Goal: Task Accomplishment & Management: Complete application form

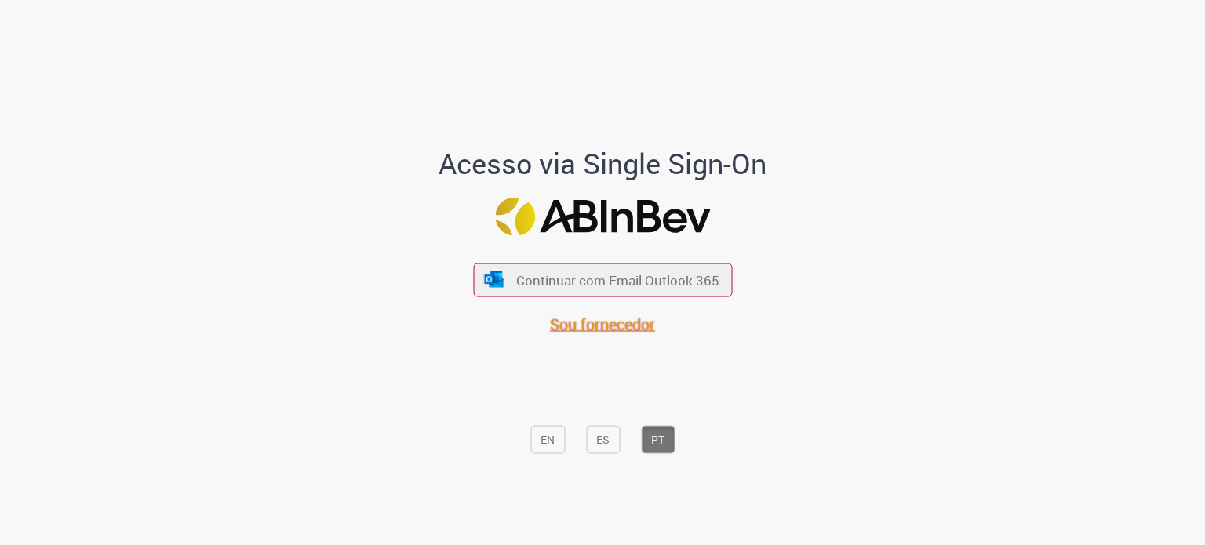
click at [614, 319] on font "Sou fornecedor" at bounding box center [602, 323] width 105 height 21
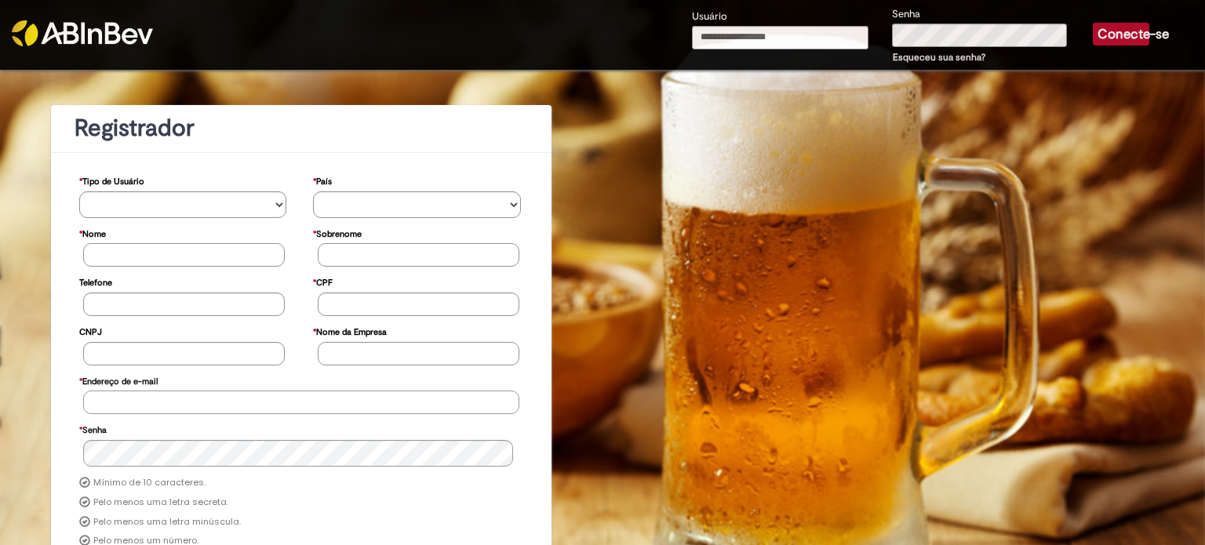
type input "**********"
click at [1099, 30] on font "Conecte-se" at bounding box center [1133, 34] width 71 height 16
